Goal: Task Accomplishment & Management: Manage account settings

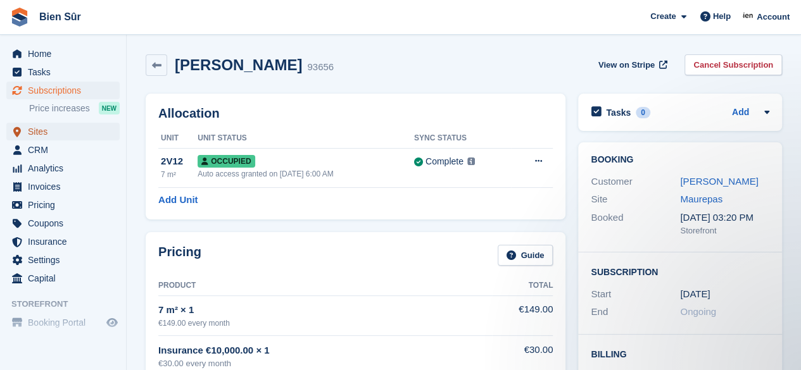
click at [53, 135] on span "Sites" at bounding box center [66, 132] width 76 height 18
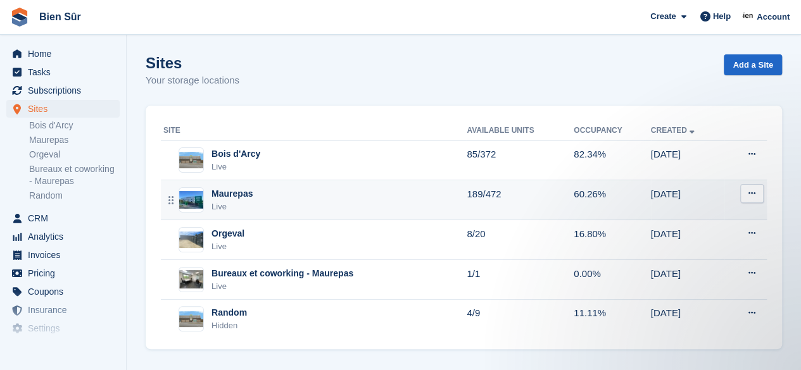
click at [291, 205] on div "Maurepas Live" at bounding box center [314, 200] width 303 height 26
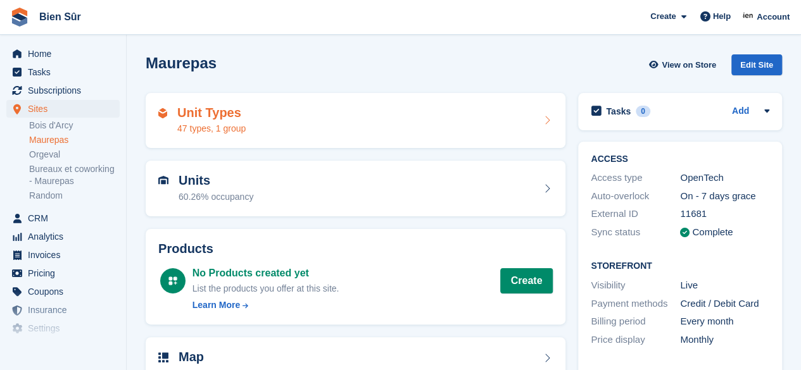
click at [345, 124] on div "Unit Types 47 types, 1 group" at bounding box center [355, 121] width 395 height 30
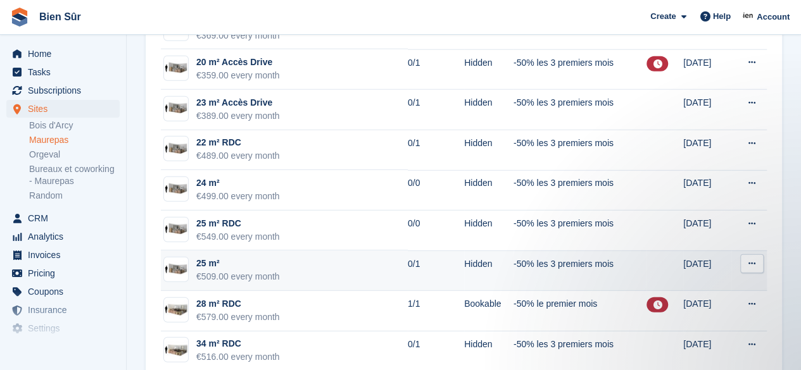
scroll to position [1669, 0]
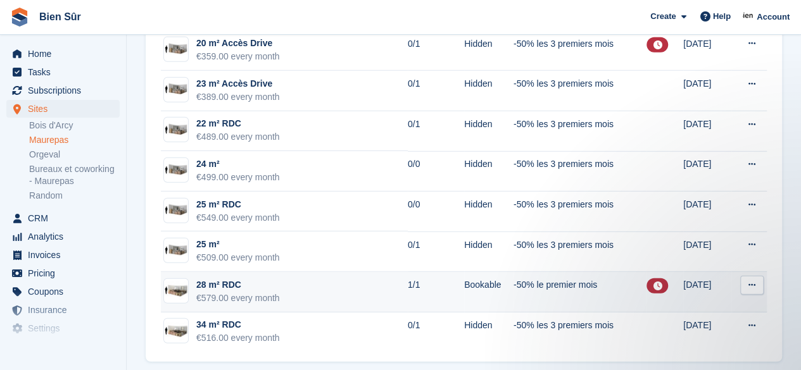
click at [360, 287] on td "28 m² RDC €579.00 every month" at bounding box center [284, 292] width 247 height 41
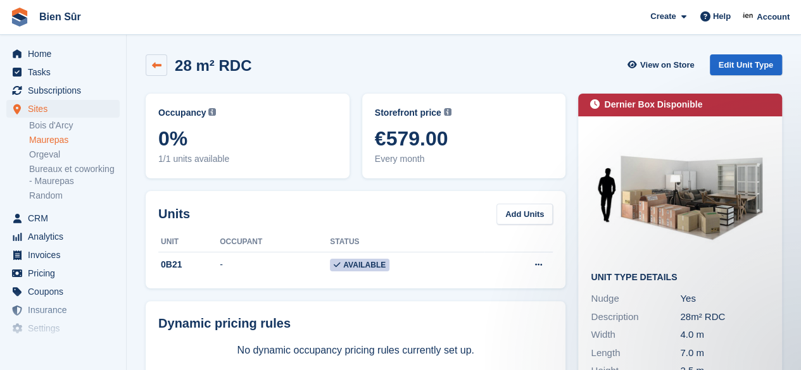
click at [156, 68] on icon at bounding box center [156, 65] width 9 height 9
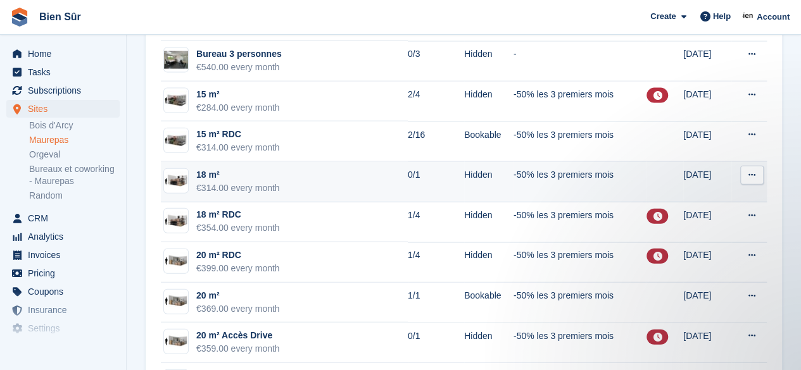
scroll to position [1393, 0]
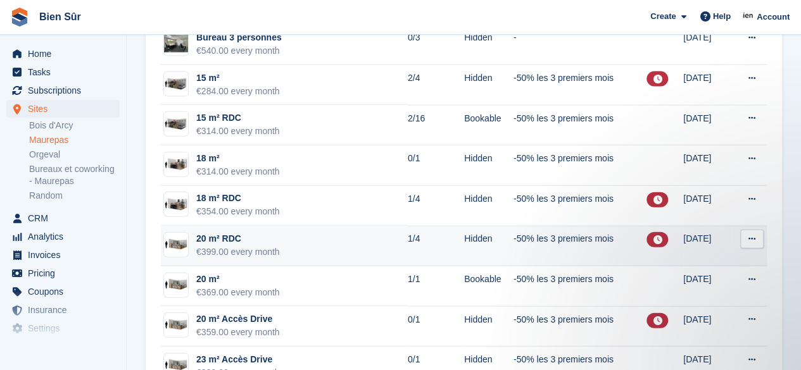
click at [358, 241] on td "20 m² RDC €399.00 every month" at bounding box center [284, 246] width 247 height 41
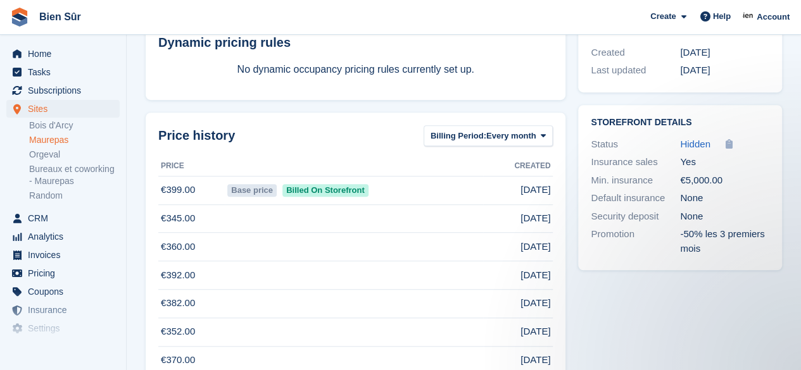
scroll to position [380, 0]
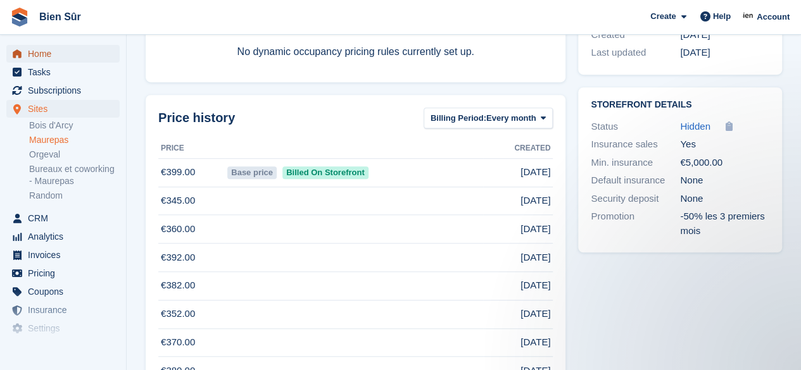
click at [49, 61] on span "Home" at bounding box center [66, 54] width 76 height 18
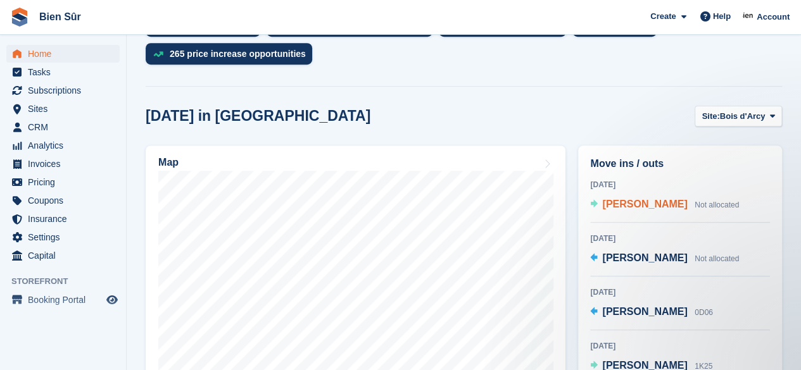
click at [673, 208] on span "[PERSON_NAME]" at bounding box center [644, 204] width 85 height 11
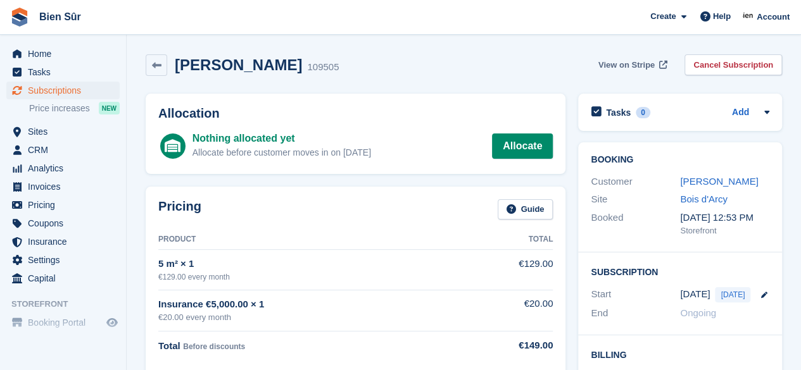
click at [641, 65] on span "View on Stripe" at bounding box center [626, 65] width 56 height 13
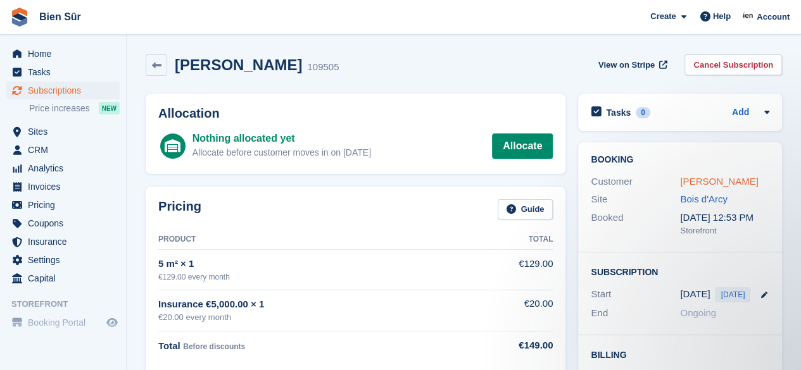
click at [721, 187] on link "[PERSON_NAME]" at bounding box center [719, 181] width 78 height 11
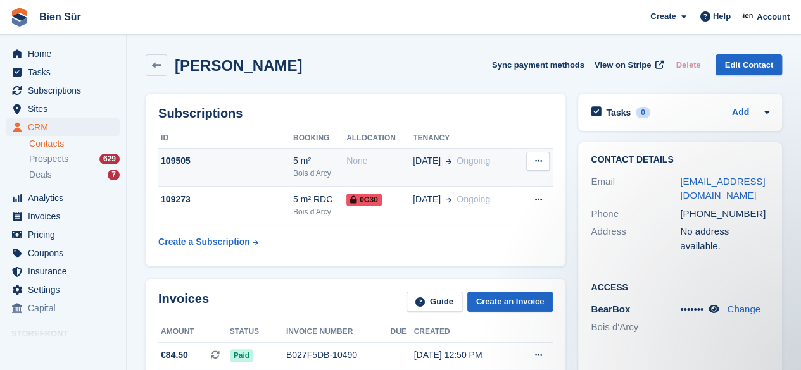
click at [377, 163] on div "None" at bounding box center [379, 161] width 66 height 13
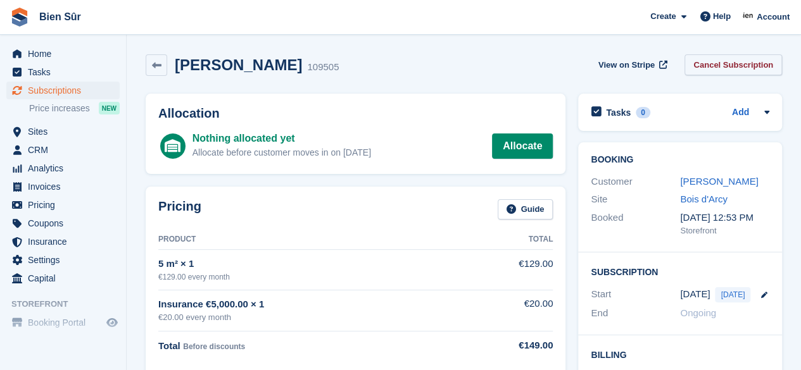
click at [743, 62] on link "Cancel Subscription" at bounding box center [734, 64] width 98 height 21
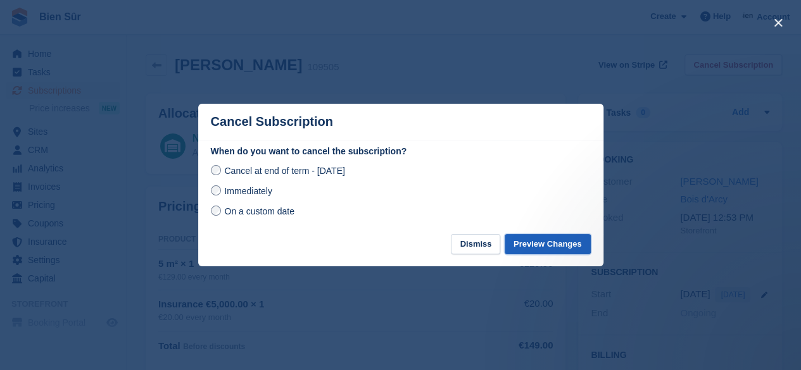
click at [538, 253] on button "Preview Changes" at bounding box center [548, 244] width 86 height 21
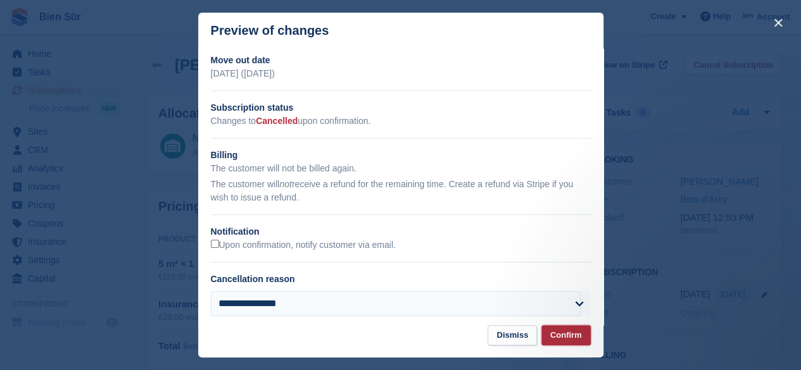
click at [563, 338] on button "Confirm" at bounding box center [565, 336] width 49 height 21
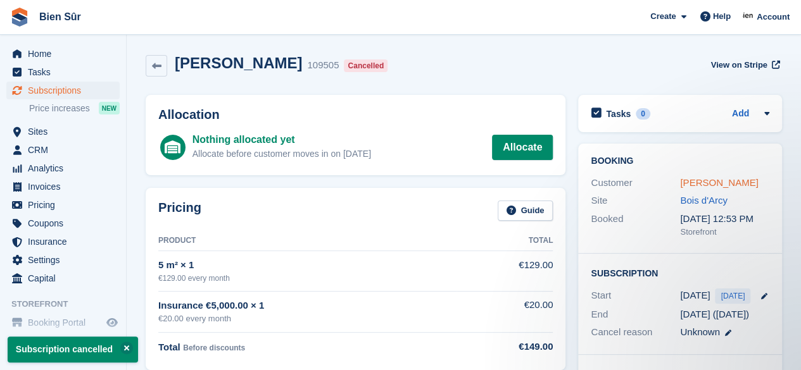
click at [708, 188] on link "[PERSON_NAME]" at bounding box center [719, 182] width 78 height 11
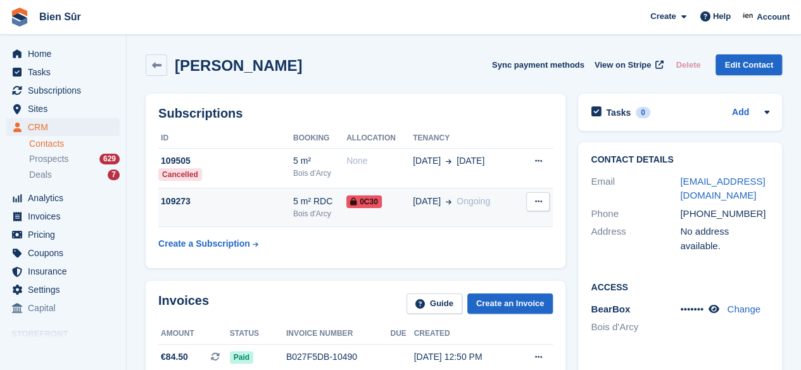
click at [234, 210] on td "109273" at bounding box center [225, 208] width 135 height 39
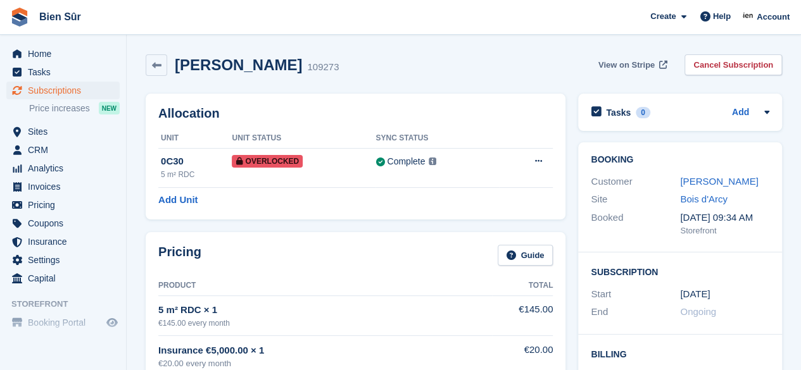
click at [645, 65] on span "View on Stripe" at bounding box center [626, 65] width 56 height 13
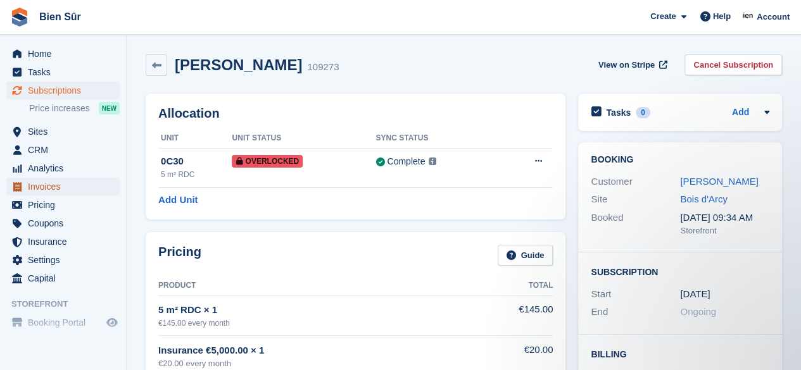
click at [68, 189] on span "Invoices" at bounding box center [66, 187] width 76 height 18
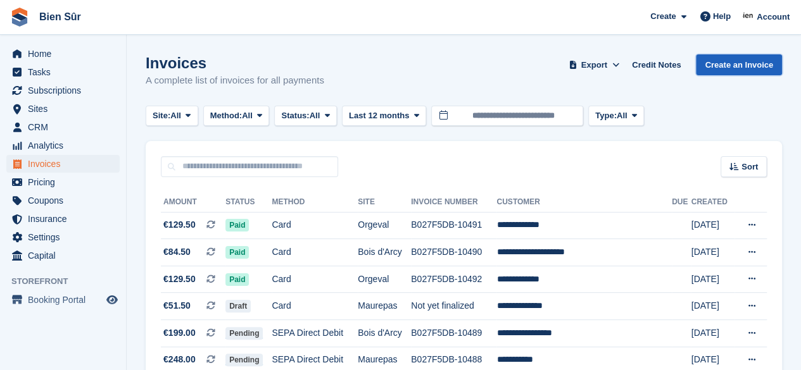
click at [751, 63] on link "Create an Invoice" at bounding box center [739, 64] width 86 height 21
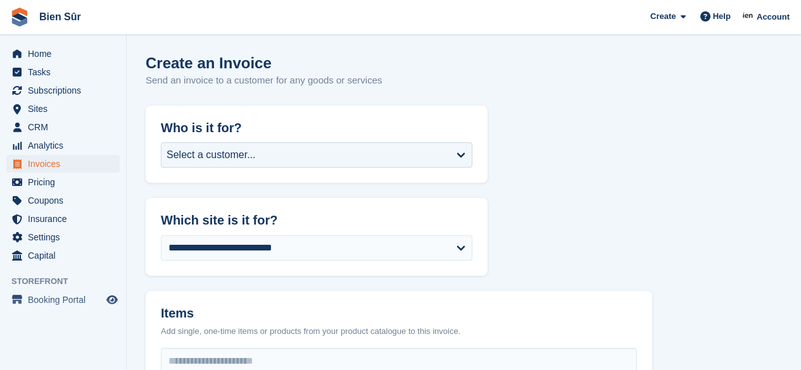
click at [207, 153] on div "Select a customer..." at bounding box center [211, 155] width 89 height 15
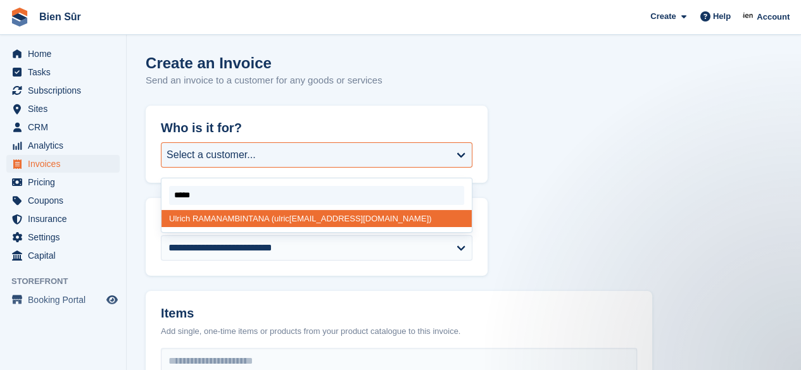
type input "******"
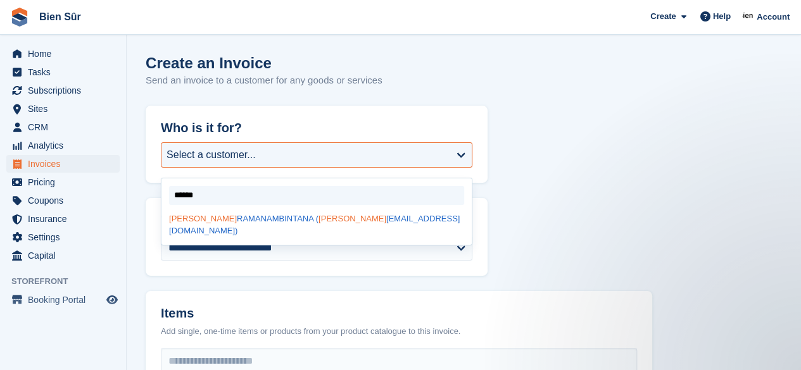
click at [226, 224] on div "[PERSON_NAME] ( [PERSON_NAME] [PERSON_NAME][EMAIL_ADDRESS][DOMAIN_NAME])" at bounding box center [316, 225] width 310 height 30
select select "******"
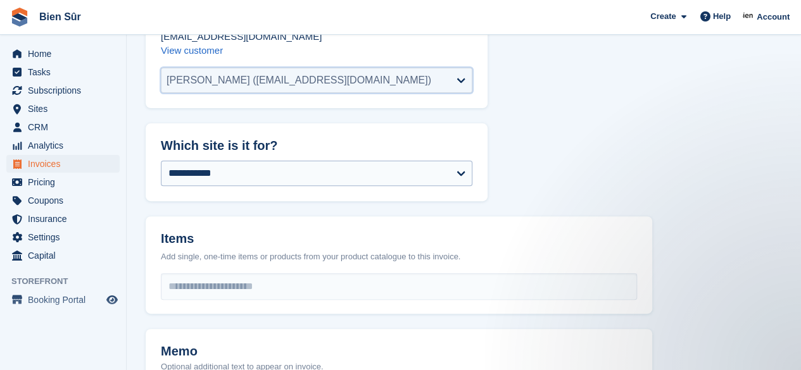
scroll to position [190, 0]
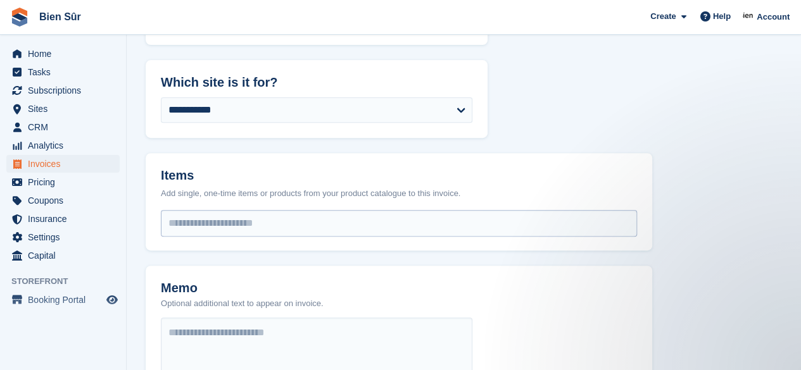
click at [228, 224] on input "select-one" at bounding box center [398, 223] width 475 height 25
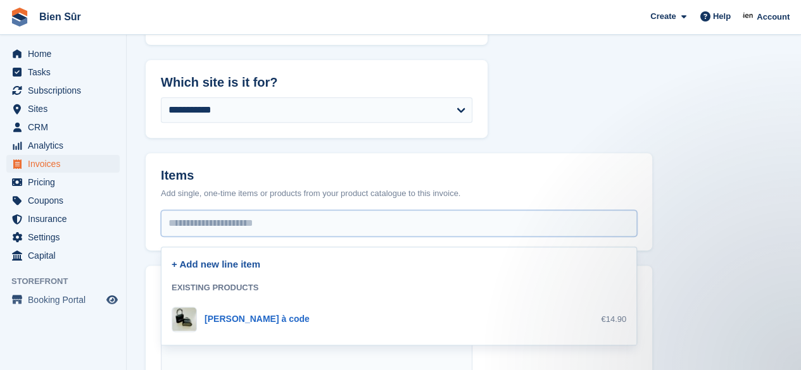
click at [217, 263] on link "+ Add new line item" at bounding box center [216, 264] width 89 height 11
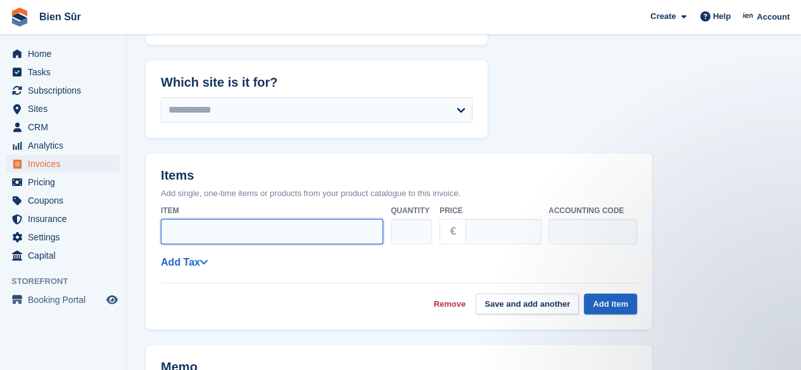
click at [238, 230] on input "Item" at bounding box center [272, 231] width 222 height 25
type input "**********"
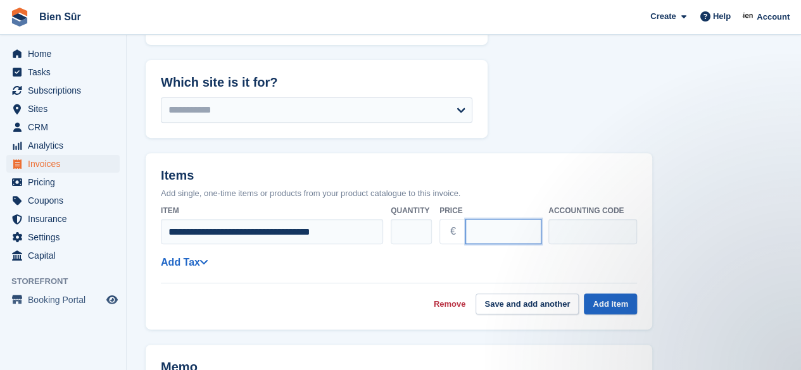
drag, startPoint x: 490, startPoint y: 228, endPoint x: 446, endPoint y: 227, distance: 44.3
click at [446, 227] on div "€ ****" at bounding box center [490, 231] width 101 height 25
type input "*"
click at [189, 263] on link "Add Tax" at bounding box center [184, 262] width 47 height 11
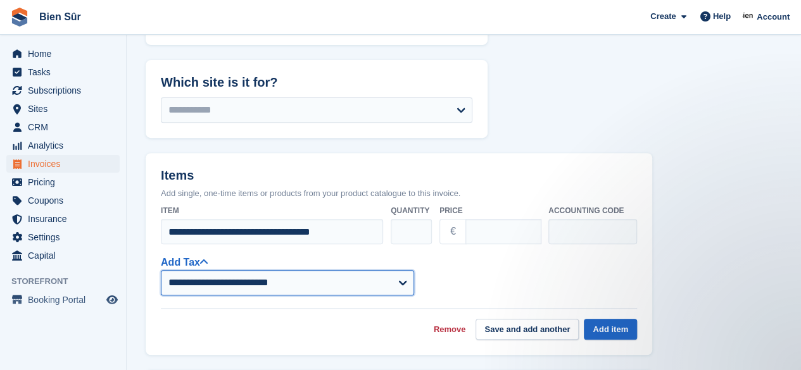
click at [237, 288] on select "**********" at bounding box center [287, 282] width 253 height 25
select select "***"
click at [161, 270] on select "**********" at bounding box center [287, 282] width 253 height 25
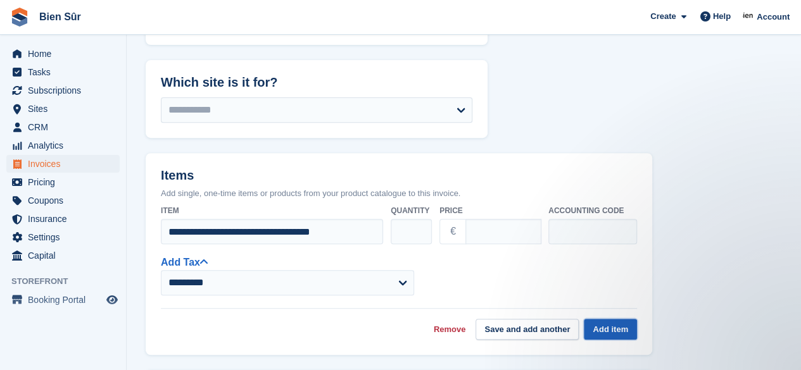
click at [613, 329] on button "Add item" at bounding box center [610, 329] width 53 height 21
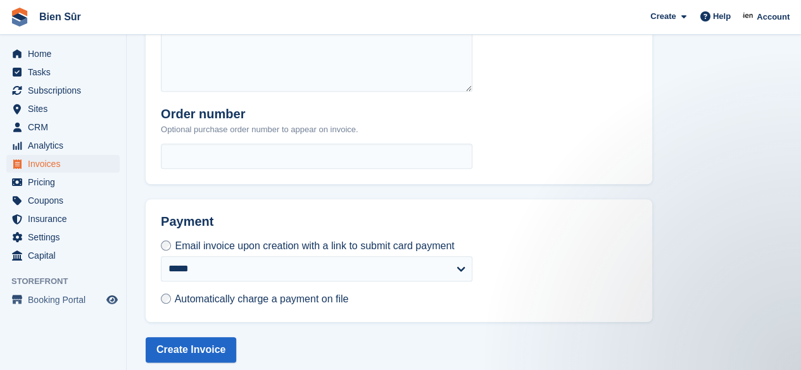
scroll to position [554, 0]
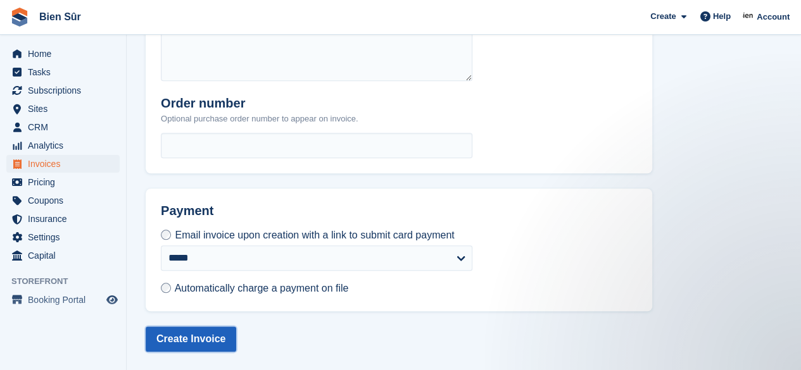
click at [189, 338] on button "Create Invoice" at bounding box center [191, 339] width 91 height 25
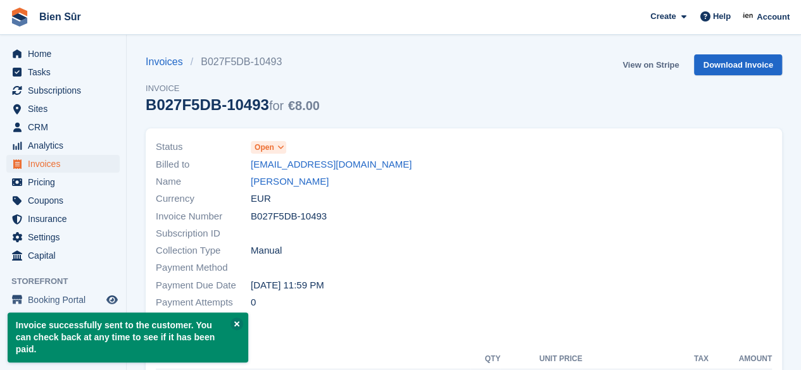
click at [651, 60] on link "View on Stripe" at bounding box center [650, 64] width 66 height 21
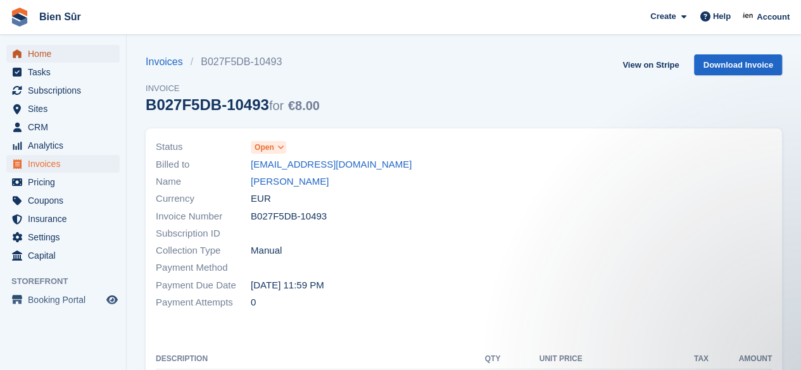
click at [67, 61] on span "Home" at bounding box center [66, 54] width 76 height 18
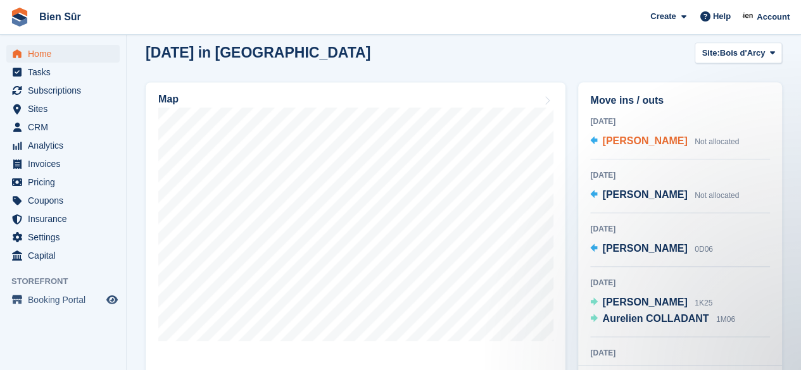
click at [687, 145] on span "[PERSON_NAME]" at bounding box center [644, 141] width 85 height 11
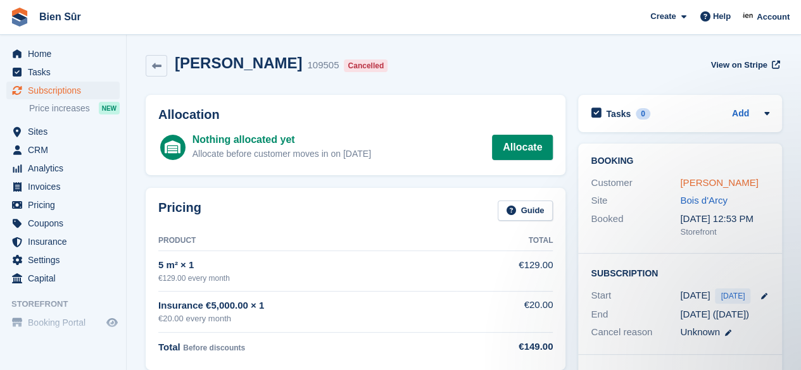
click at [692, 180] on link "Ulrich RAMANAMBINTANA" at bounding box center [719, 182] width 78 height 11
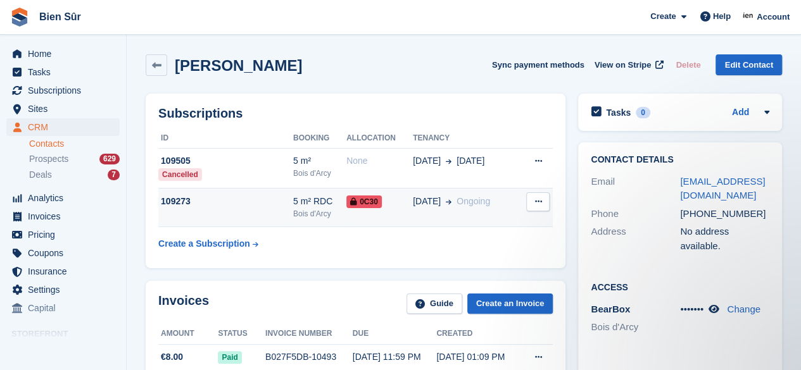
click at [233, 204] on div "109273" at bounding box center [225, 201] width 135 height 13
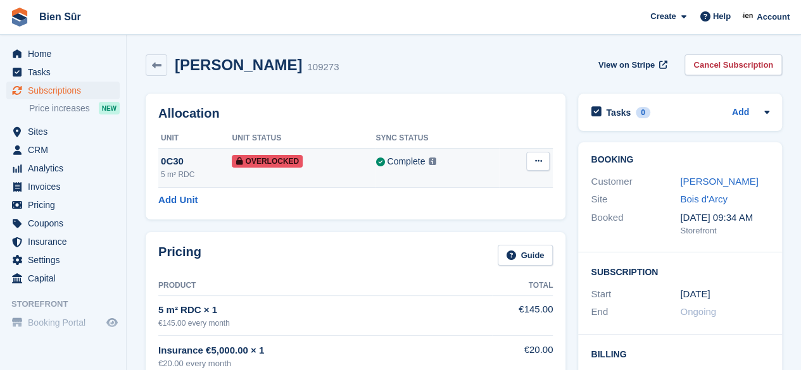
click at [534, 161] on button at bounding box center [537, 161] width 23 height 19
click at [506, 188] on p "Remove Overlock" at bounding box center [489, 186] width 110 height 16
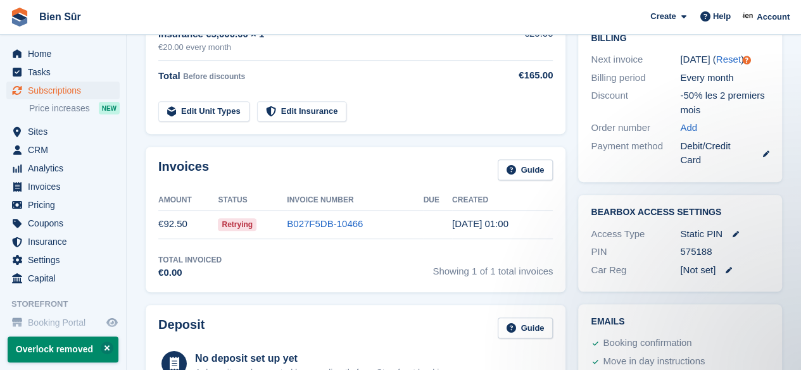
scroll to position [190, 0]
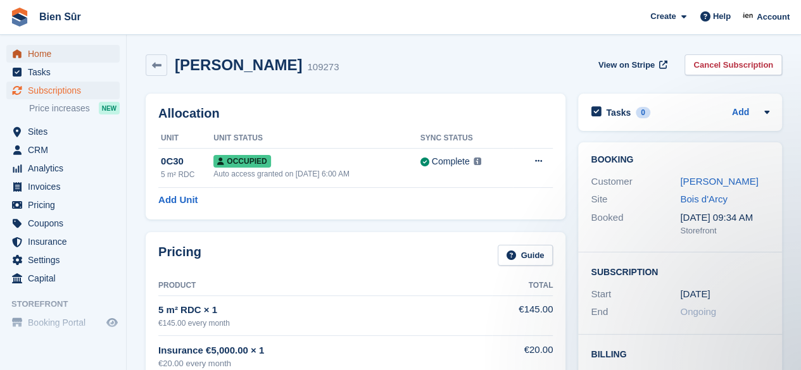
click at [51, 54] on span "Home" at bounding box center [66, 54] width 76 height 18
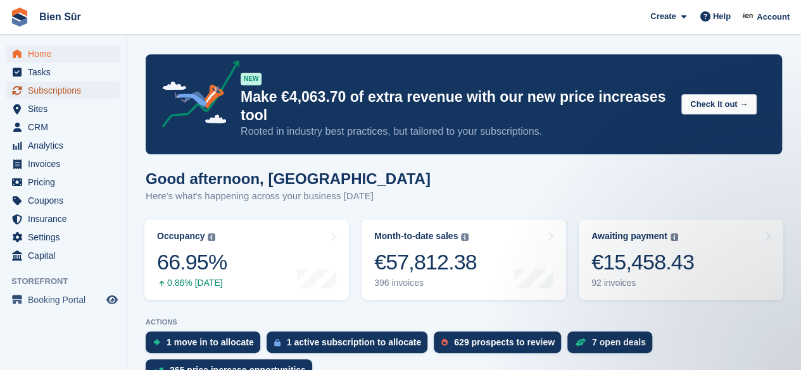
click at [61, 94] on span "Subscriptions" at bounding box center [66, 91] width 76 height 18
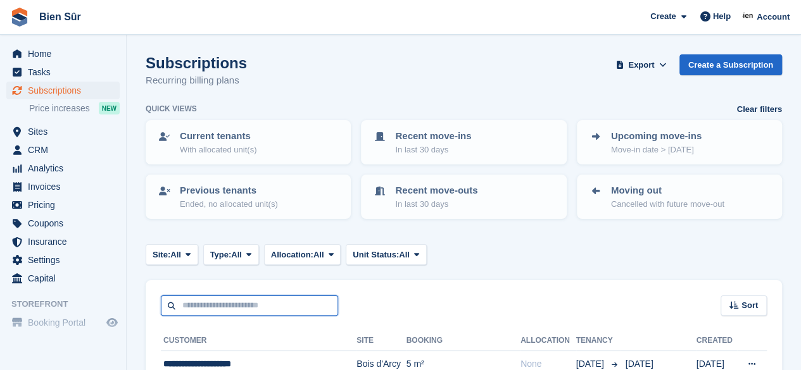
click at [205, 303] on input "text" at bounding box center [249, 306] width 177 height 21
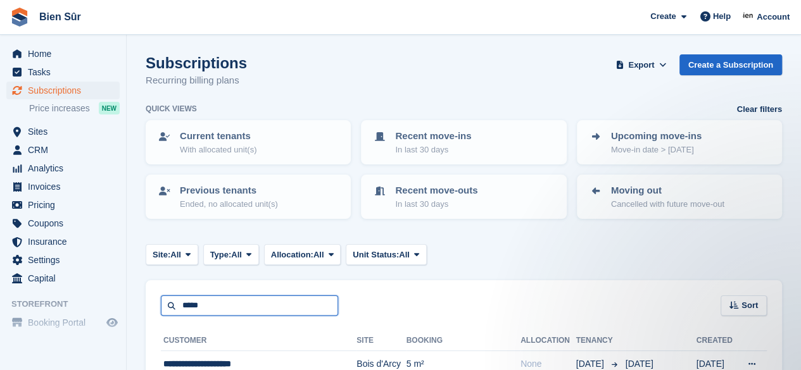
type input "*****"
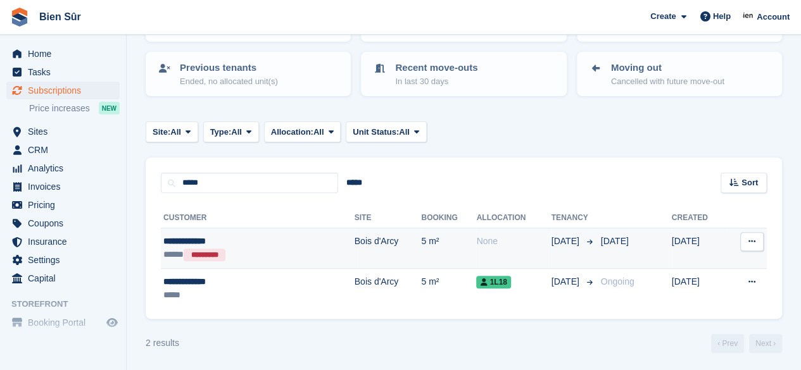
scroll to position [124, 0]
click at [285, 245] on div "**********" at bounding box center [225, 240] width 125 height 13
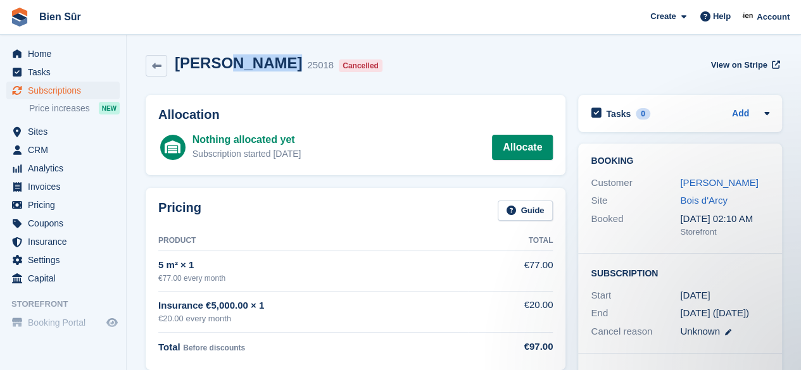
drag, startPoint x: 276, startPoint y: 65, endPoint x: 217, endPoint y: 65, distance: 59.5
click at [217, 65] on div "Yanis LALAINA 25018 Cancelled" at bounding box center [277, 65] width 220 height 23
copy h2 "LALAINA"
click at [407, 52] on div "Yanis LALAINA 25018 Cancelled View on Stripe" at bounding box center [463, 68] width 649 height 41
click at [728, 68] on span "View on Stripe" at bounding box center [739, 65] width 56 height 13
